Goal: Task Accomplishment & Management: Manage account settings

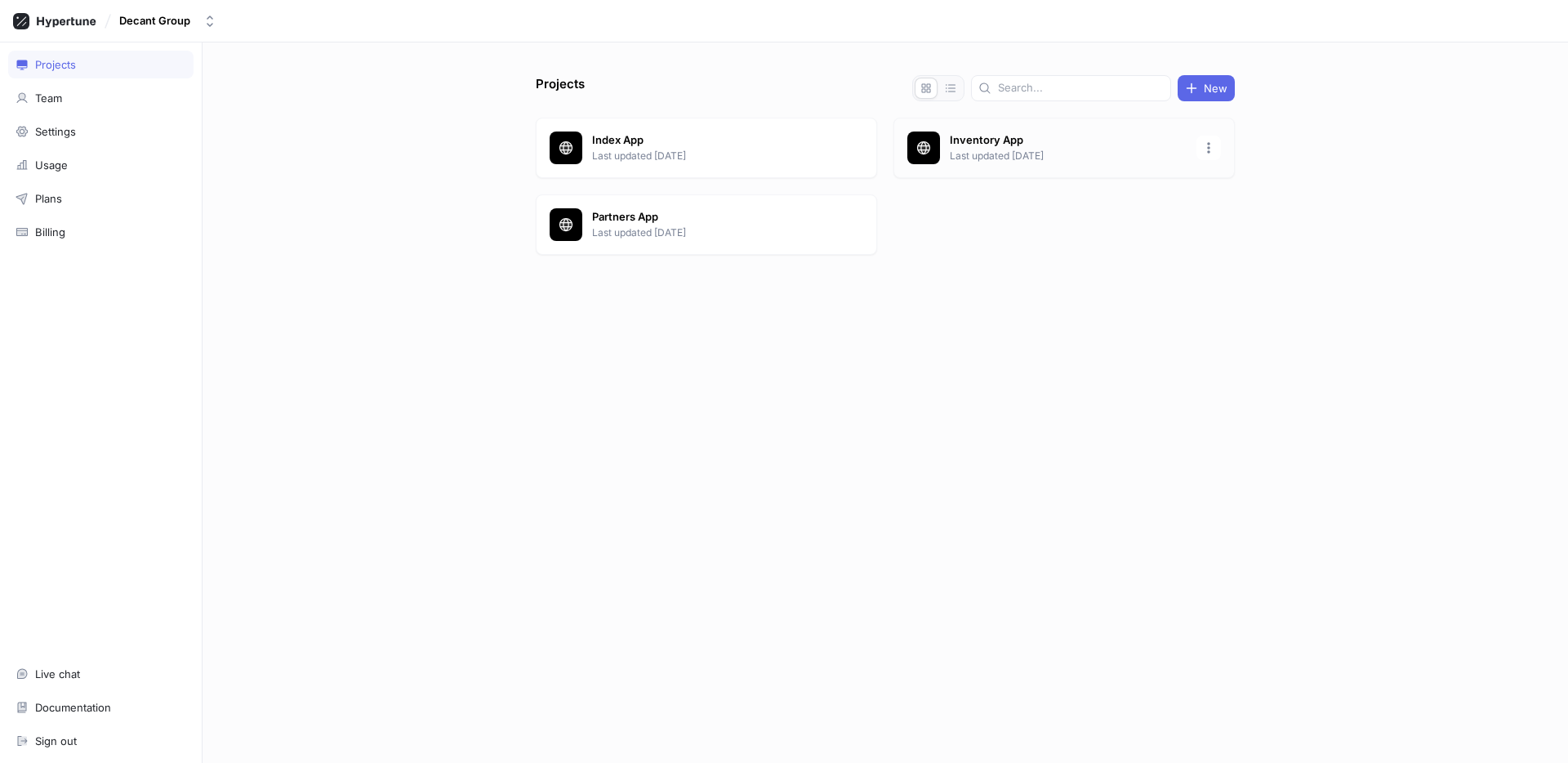
click at [982, 161] on p "Last updated [DATE]" at bounding box center [1068, 157] width 237 height 15
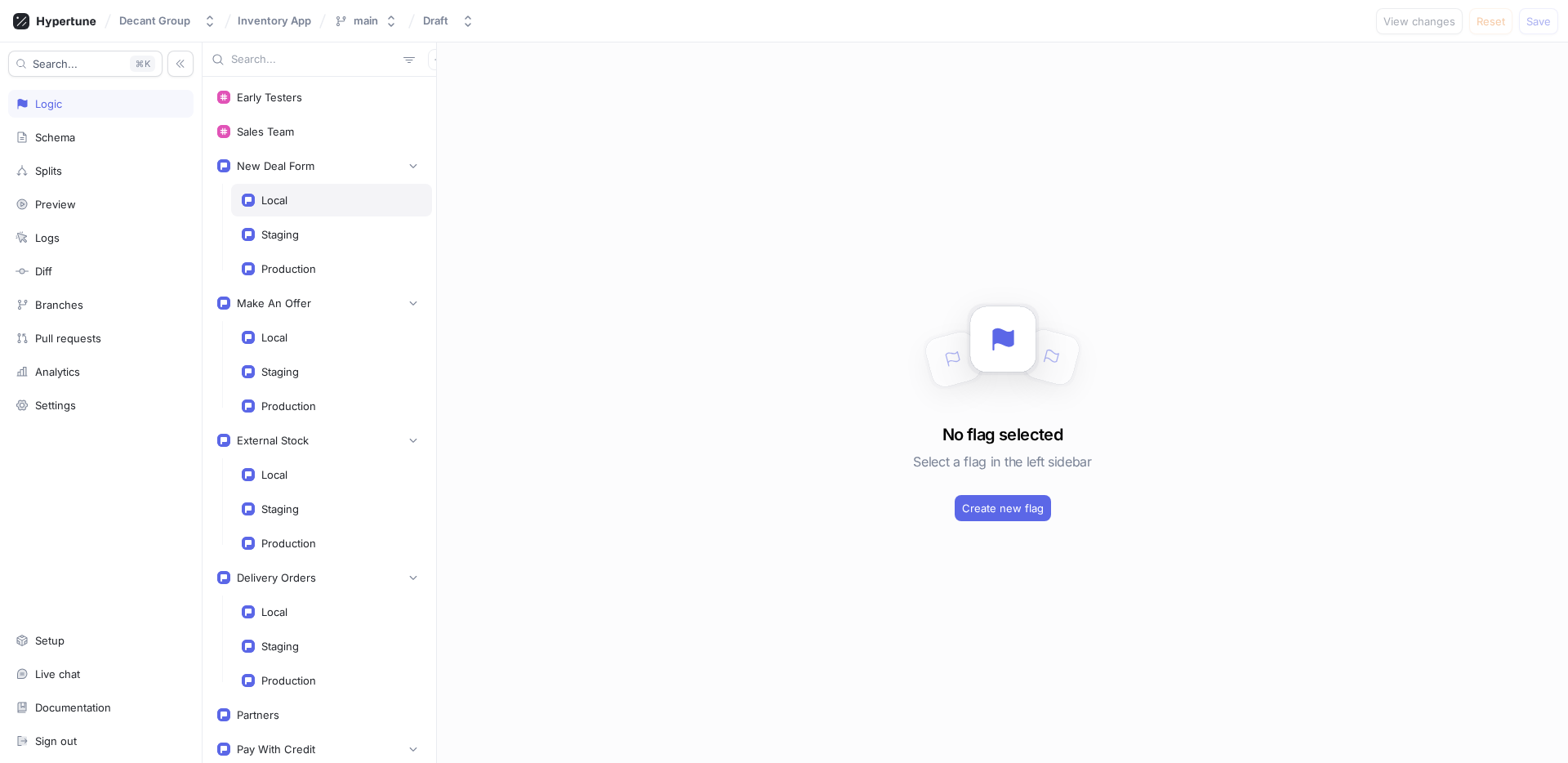
click at [353, 211] on div "Local" at bounding box center [332, 200] width 201 height 32
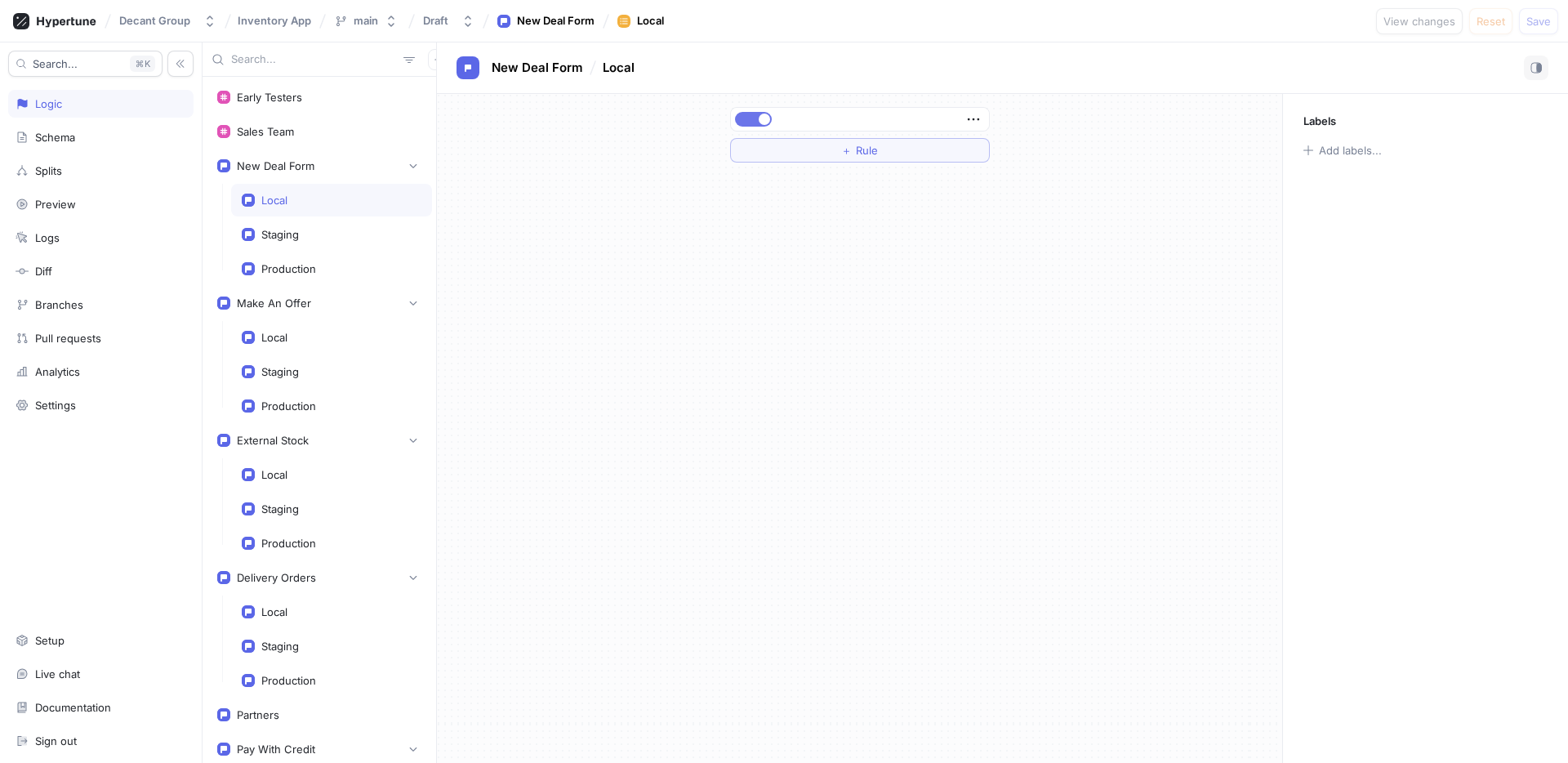
click at [759, 122] on span "button" at bounding box center [765, 120] width 11 height 11
click at [343, 222] on div "Staging" at bounding box center [332, 234] width 201 height 32
click at [753, 118] on button "button" at bounding box center [753, 120] width 37 height 15
click at [1524, 22] on button "Save" at bounding box center [1539, 22] width 39 height 27
click at [283, 205] on div "Local" at bounding box center [275, 200] width 27 height 13
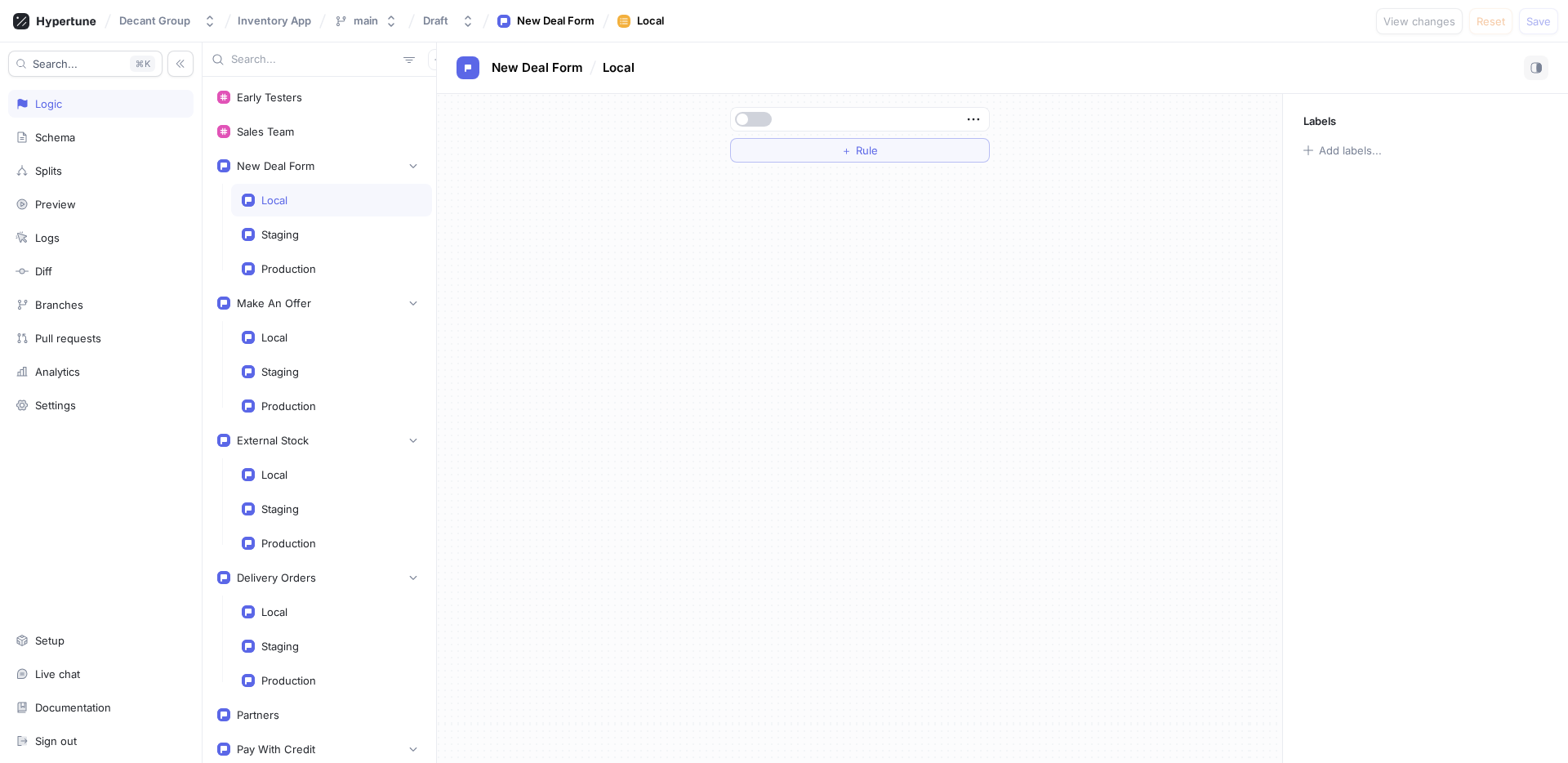
click at [756, 122] on button "button" at bounding box center [753, 120] width 37 height 15
click at [1549, 21] on span "Save" at bounding box center [1539, 21] width 25 height 9
click at [319, 233] on div "Staging" at bounding box center [331, 234] width 179 height 13
click at [751, 117] on button "button" at bounding box center [753, 120] width 37 height 15
click at [1529, 25] on span "Save" at bounding box center [1539, 21] width 25 height 9
